Goal: Obtain resource: Obtain resource

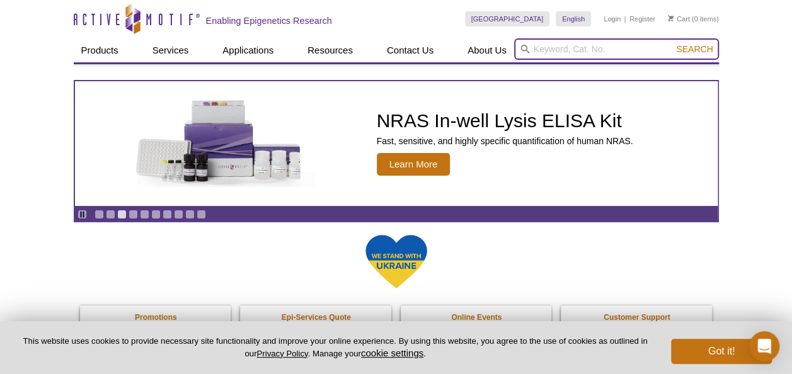
click at [576, 44] on input "search" at bounding box center [616, 48] width 205 height 21
paste input "15253"
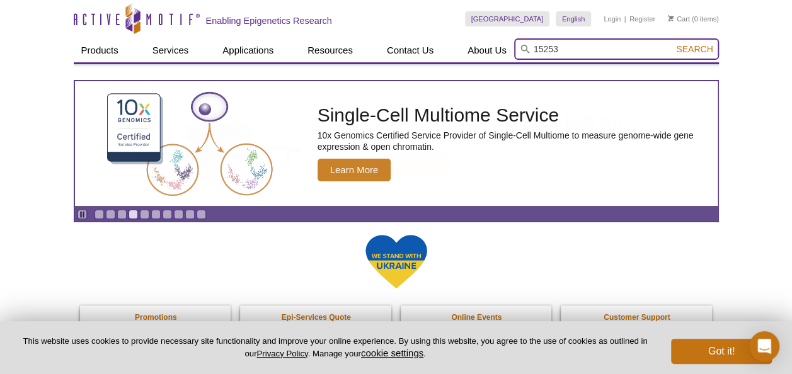
type input "15253"
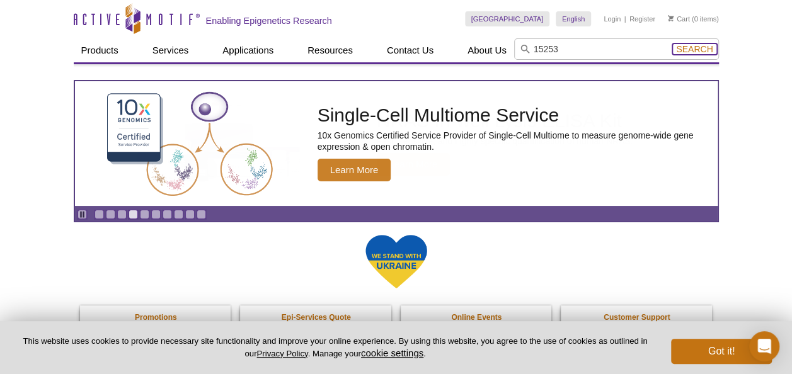
click at [688, 47] on span "Search" at bounding box center [694, 49] width 37 height 10
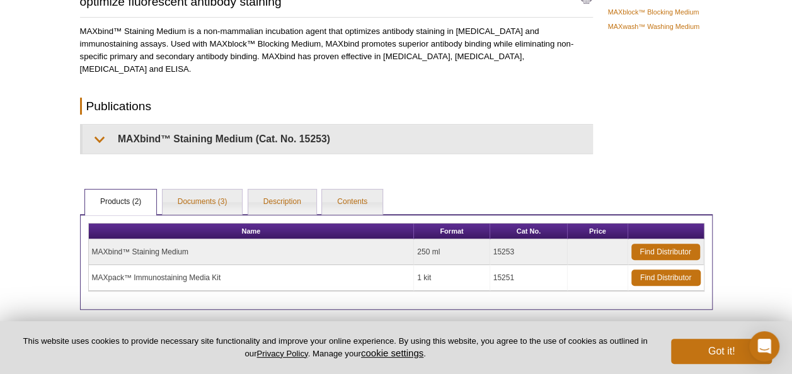
scroll to position [69, 0]
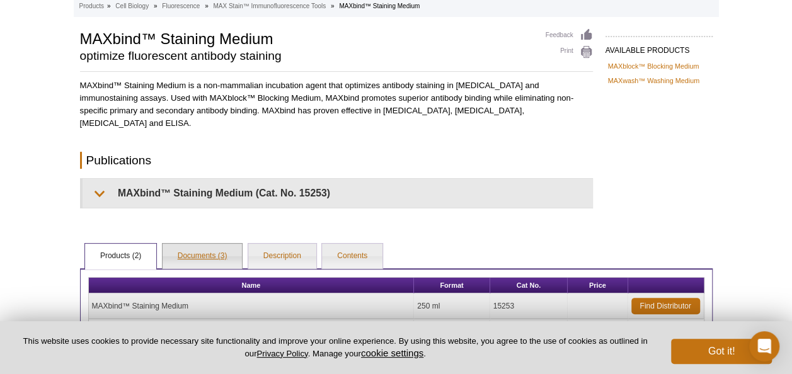
click at [188, 257] on link "Documents (3)" at bounding box center [202, 256] width 80 height 25
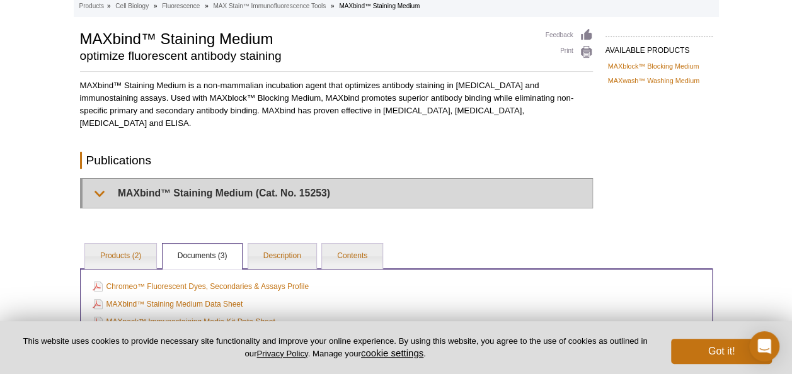
scroll to position [132, 0]
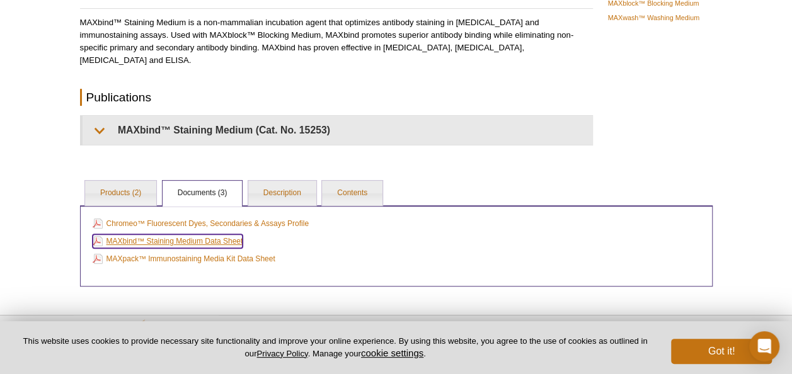
click at [184, 241] on link "MAXbind™ Staining Medium Data Sheet" at bounding box center [168, 241] width 151 height 14
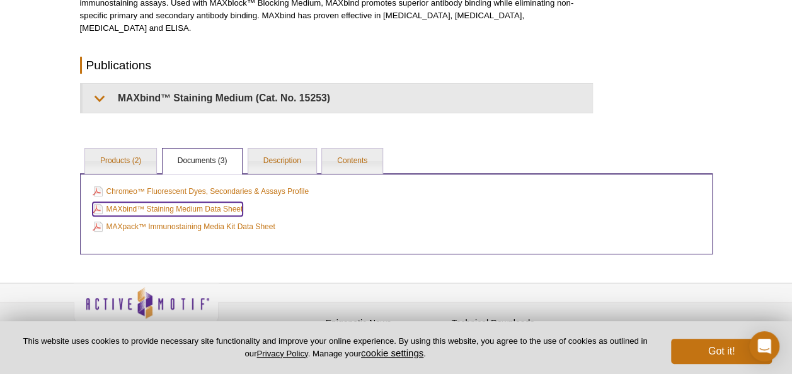
scroll to position [182, 0]
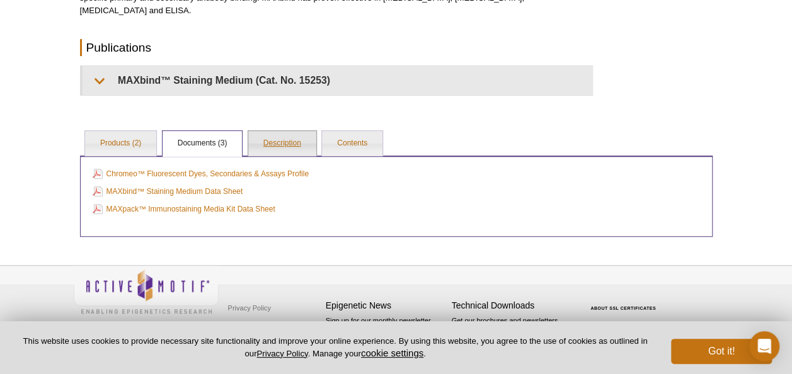
click at [279, 145] on link "Description" at bounding box center [282, 143] width 68 height 25
